Goal: Transaction & Acquisition: Book appointment/travel/reservation

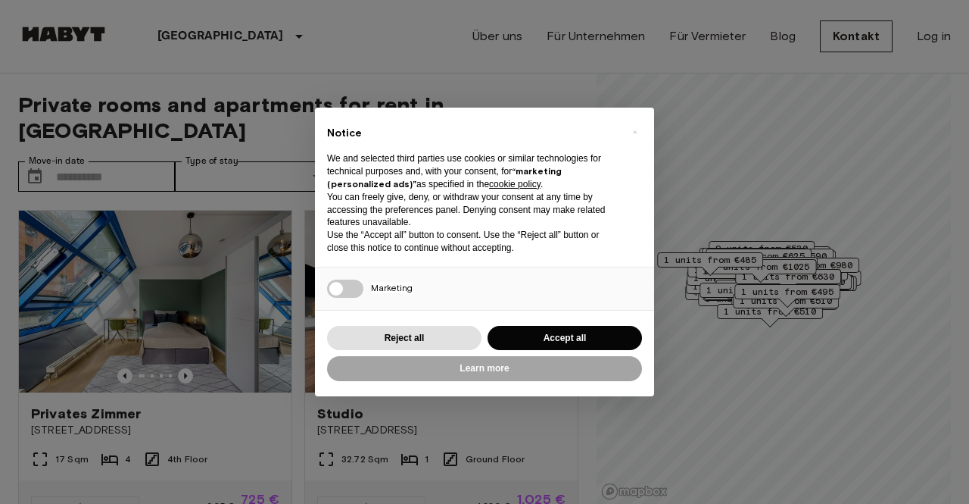
click at [534, 331] on button "Accept all" at bounding box center [565, 338] width 154 height 25
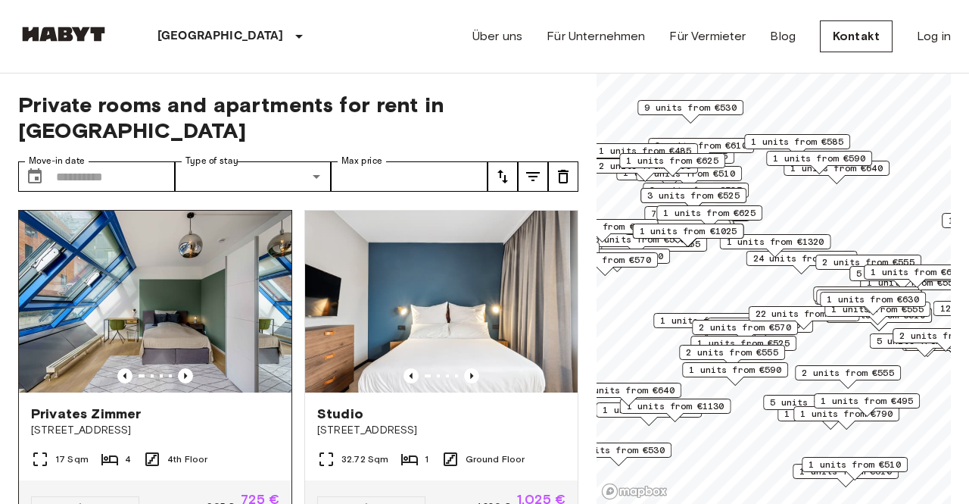
click at [218, 404] on div "Privates Zimmer" at bounding box center [155, 413] width 248 height 18
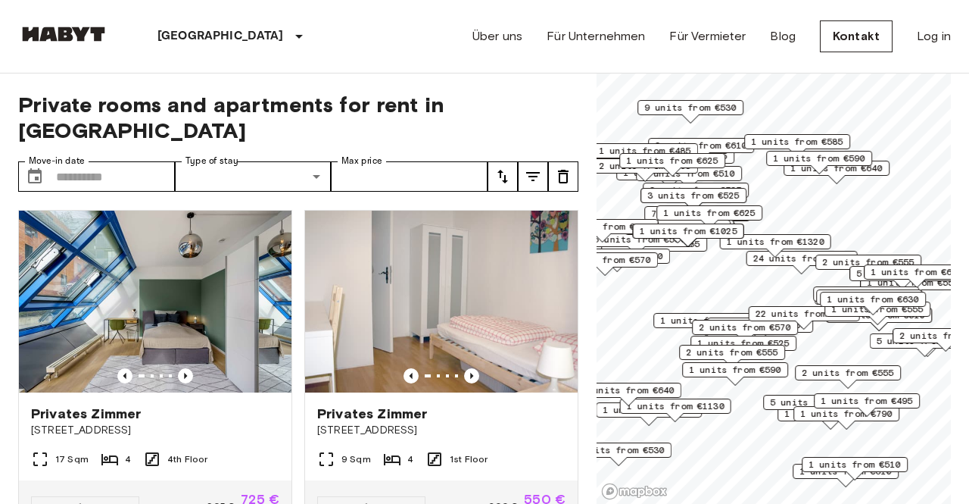
click at [570, 86] on div "Private rooms and apartments for rent in Berlin Move-in date ​ Move-in date Typ…" at bounding box center [298, 288] width 560 height 431
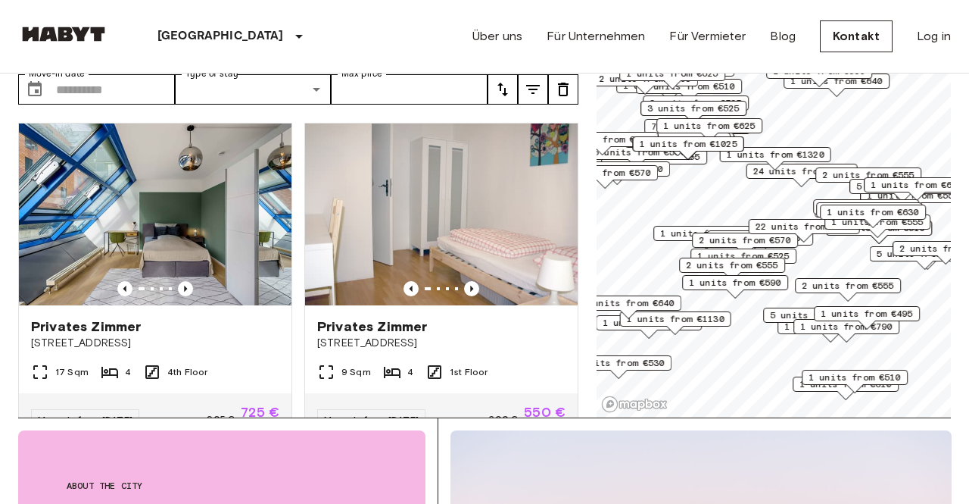
scroll to position [90, 0]
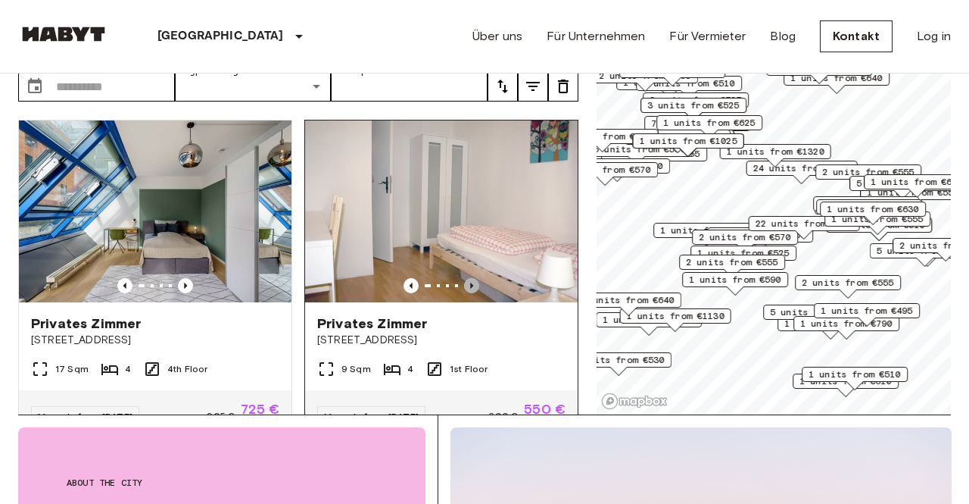
click at [475, 278] on icon "Previous image" at bounding box center [471, 285] width 15 height 15
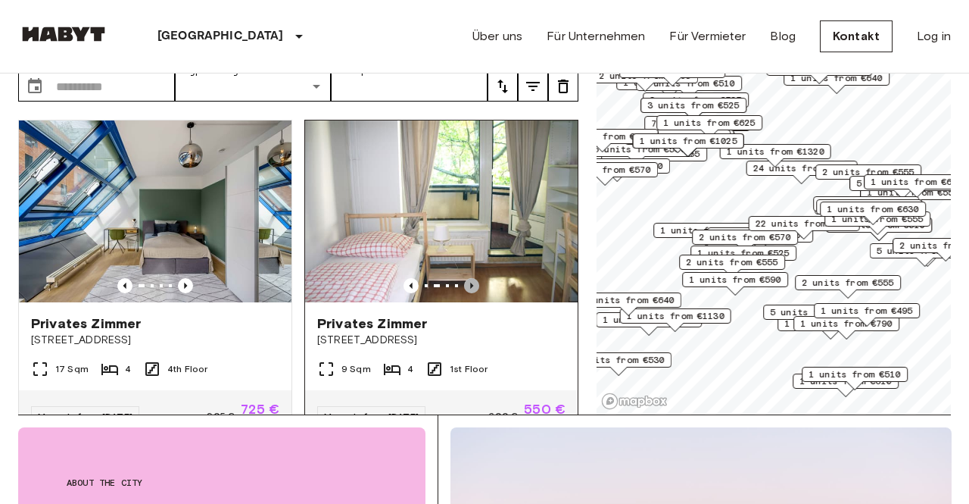
click at [475, 278] on icon "Previous image" at bounding box center [471, 285] width 15 height 15
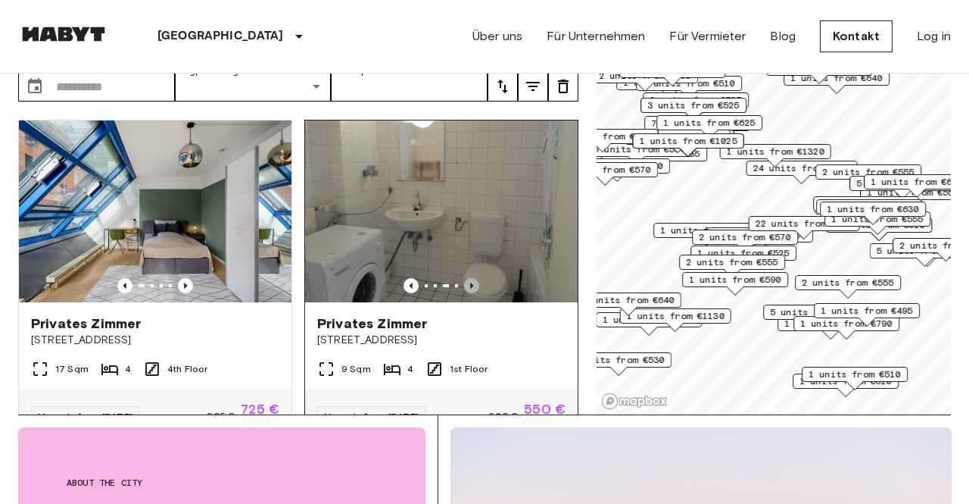
click at [475, 278] on icon "Previous image" at bounding box center [471, 285] width 15 height 15
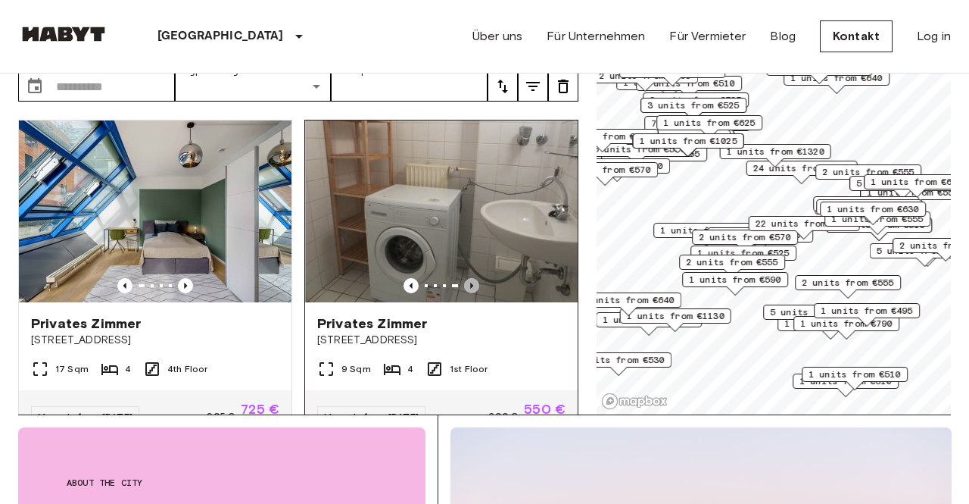
click at [475, 278] on icon "Previous image" at bounding box center [471, 285] width 15 height 15
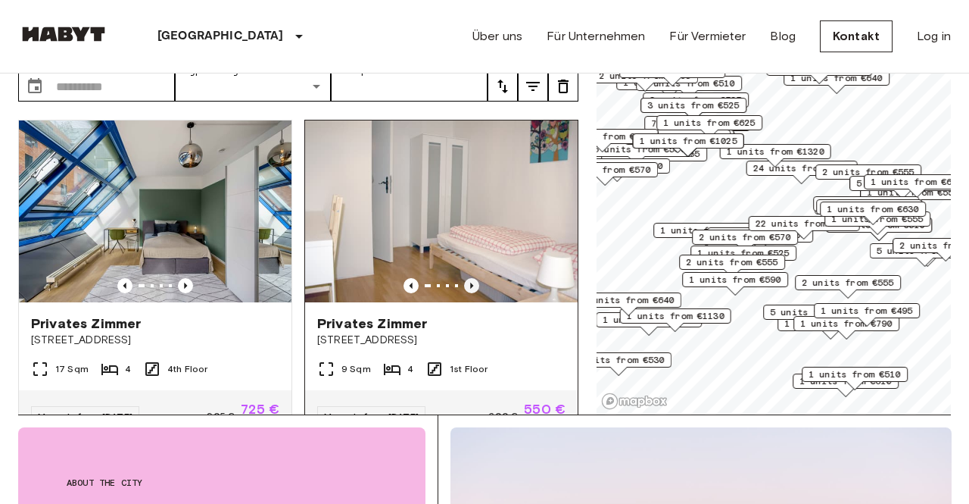
click at [475, 278] on icon "Previous image" at bounding box center [471, 285] width 15 height 15
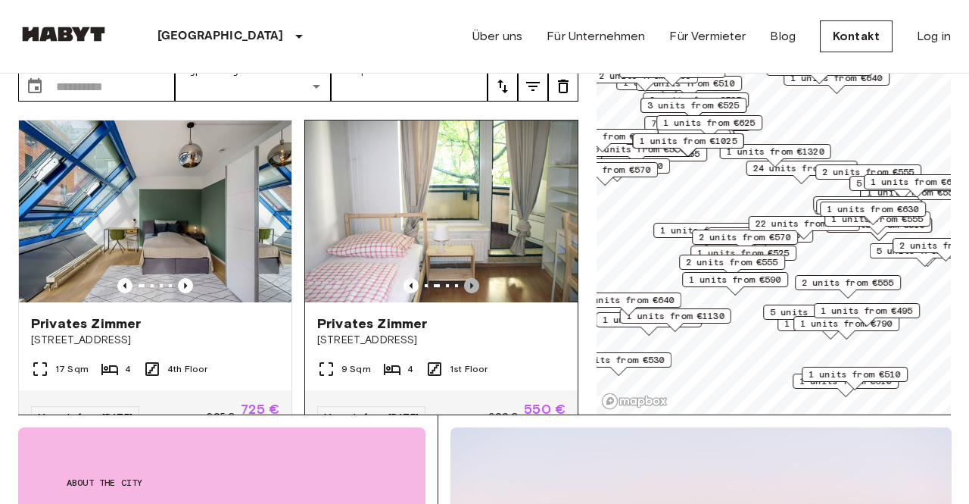
click at [475, 278] on icon "Previous image" at bounding box center [471, 285] width 15 height 15
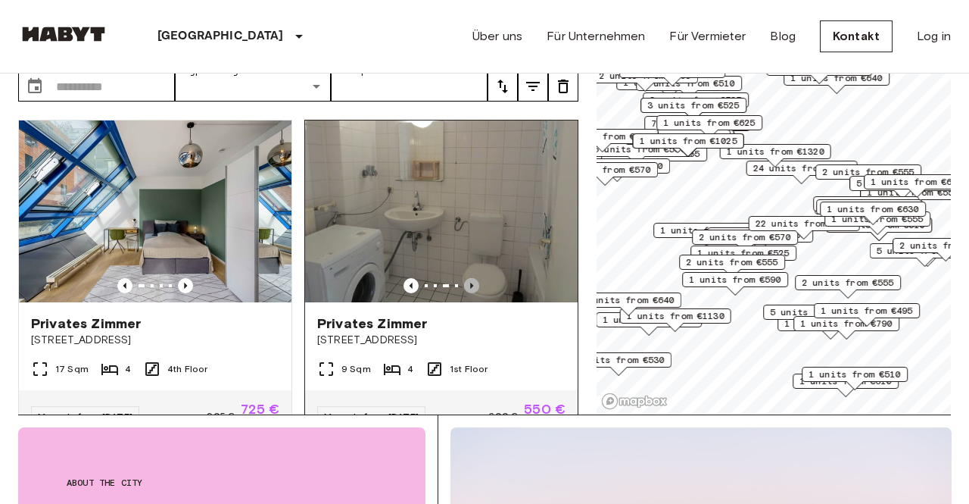
click at [475, 278] on icon "Previous image" at bounding box center [471, 285] width 15 height 15
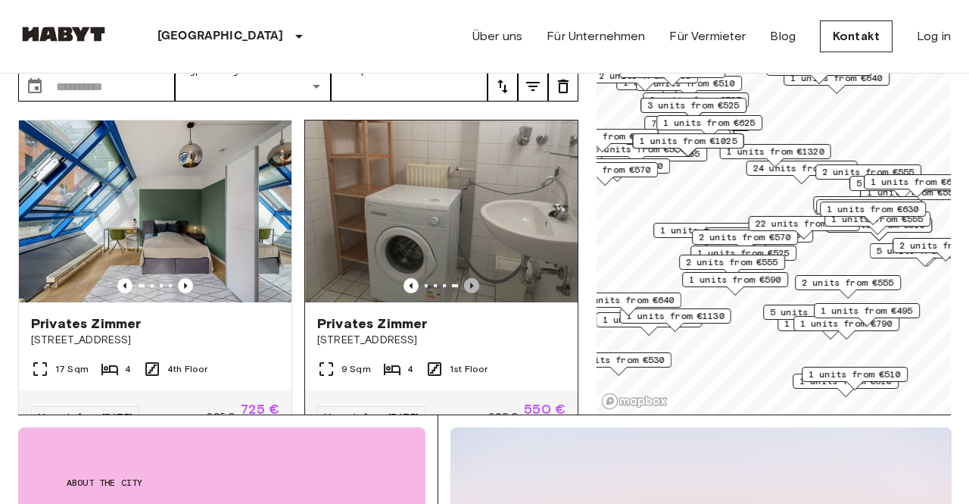
click at [475, 278] on icon "Previous image" at bounding box center [471, 285] width 15 height 15
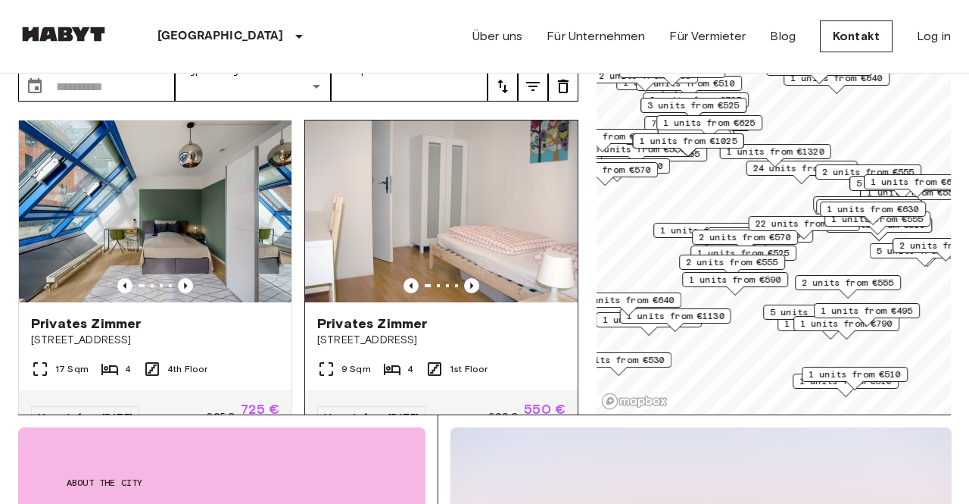
click at [520, 314] on div "Privates Zimmer" at bounding box center [441, 323] width 248 height 18
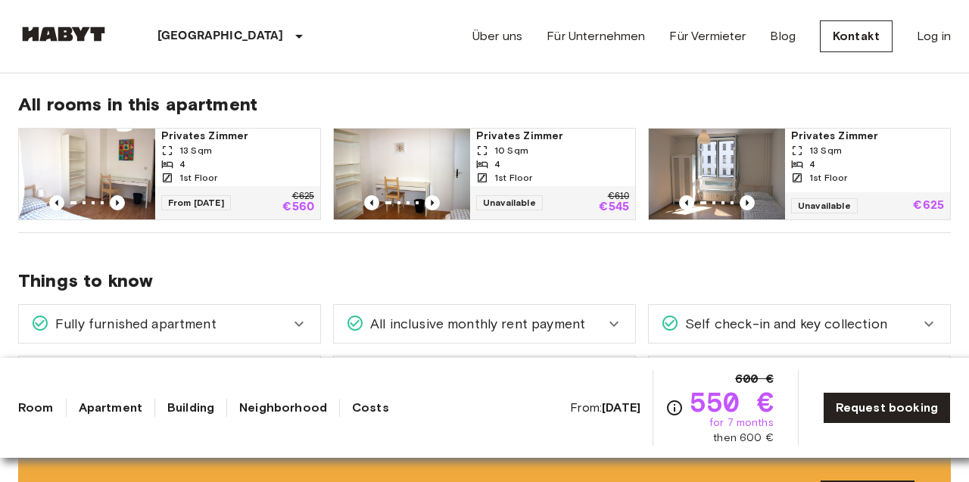
scroll to position [791, 0]
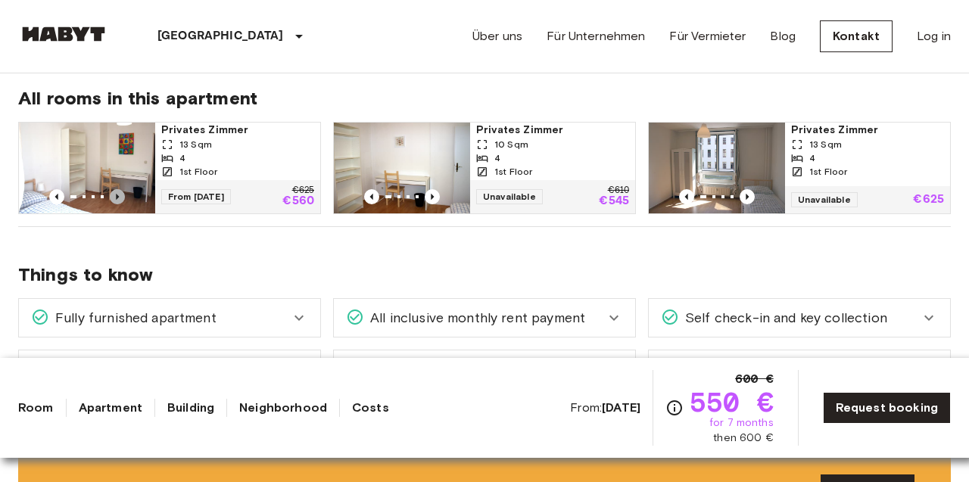
click at [121, 194] on icon "Previous image" at bounding box center [117, 196] width 15 height 15
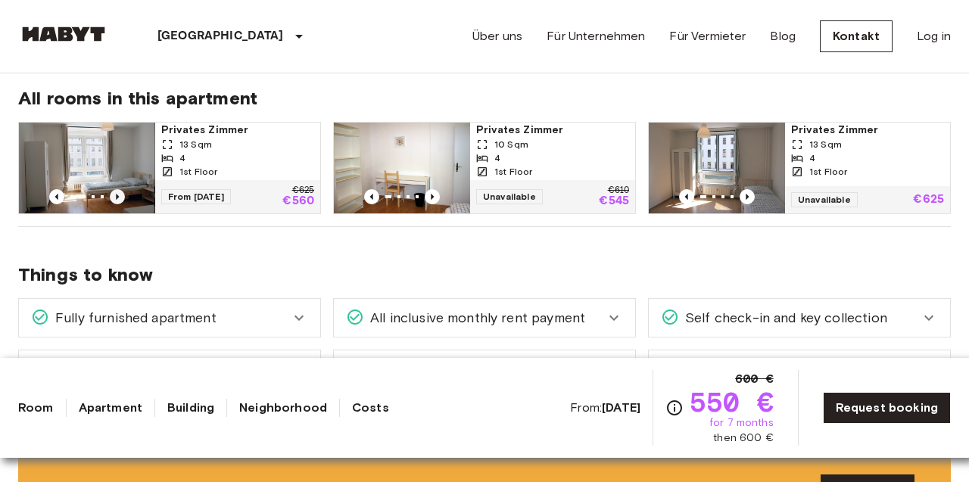
click at [121, 194] on icon "Previous image" at bounding box center [117, 196] width 15 height 15
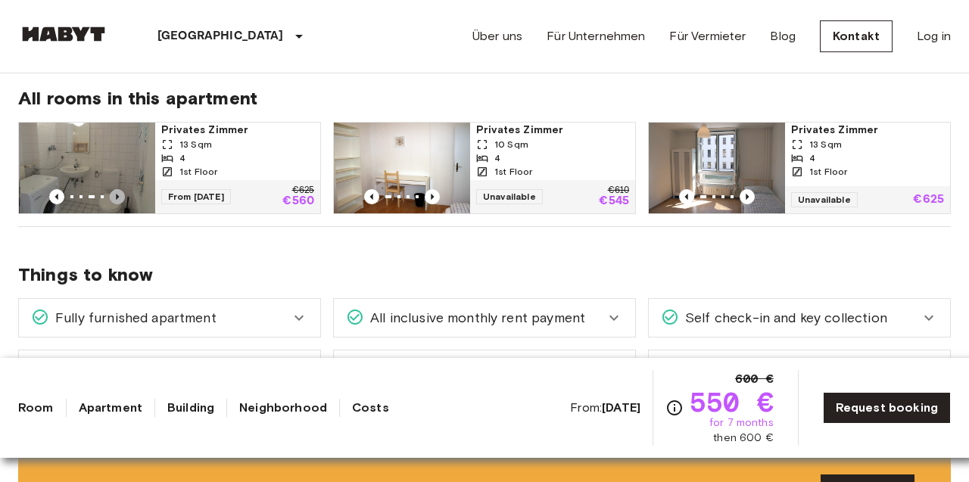
click at [121, 194] on icon "Previous image" at bounding box center [117, 196] width 15 height 15
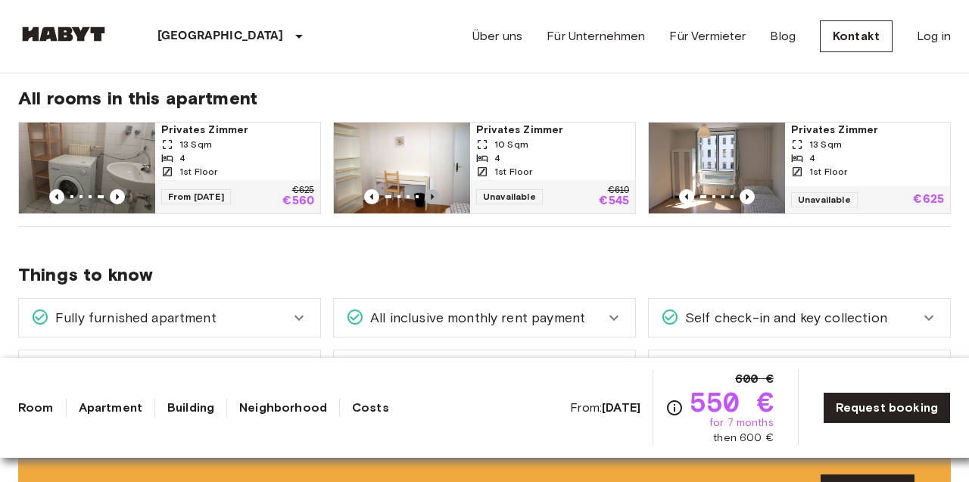
click at [435, 196] on icon "Previous image" at bounding box center [432, 196] width 15 height 15
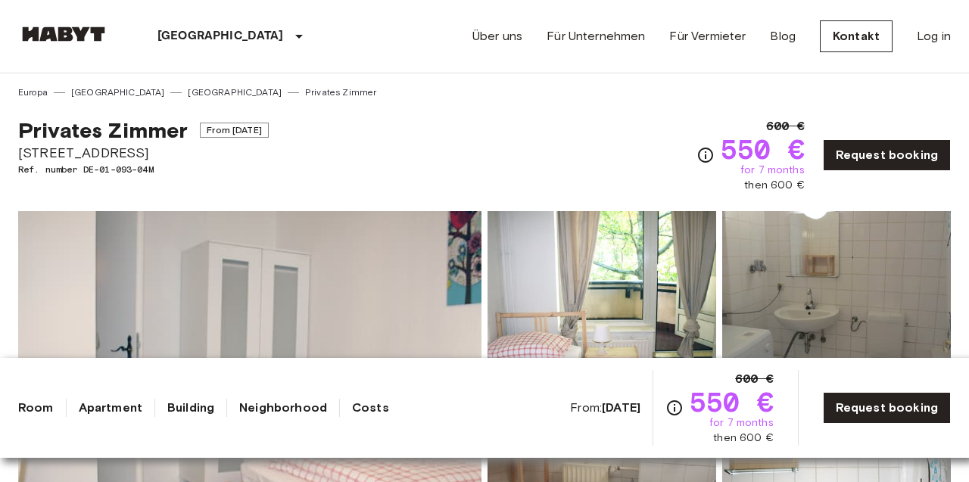
scroll to position [0, 0]
